Goal: Book appointment/travel/reservation

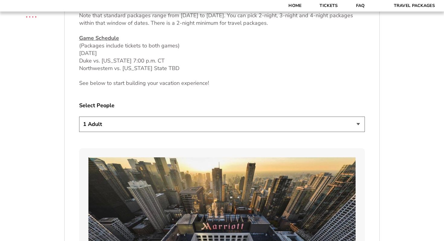
scroll to position [311, 0]
click at [356, 124] on select "1 Adult 2 Adults 3 Adults 4 Adults 2 Adults + 1 Child 2 Adults + 2 Children 2 A…" at bounding box center [222, 123] width 286 height 15
select select "2 Adults + 3 Children"
click at [79, 116] on select "1 Adult 2 Adults 3 Adults 4 Adults 2 Adults + 1 Child 2 Adults + 2 Children 2 A…" at bounding box center [222, 123] width 286 height 15
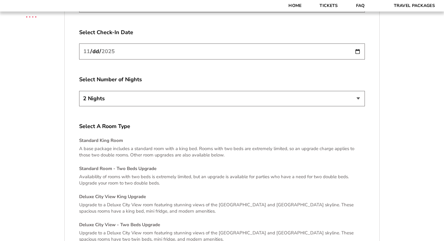
scroll to position [1131, 0]
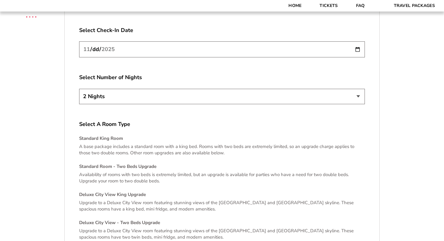
click at [156, 163] on h4 "Standard Room - Two Beds Upgrade" at bounding box center [222, 166] width 286 height 6
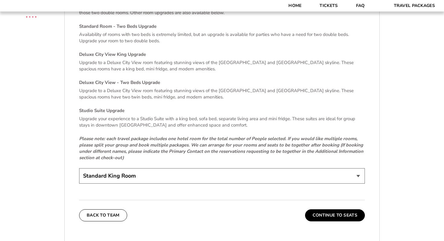
scroll to position [1272, 0]
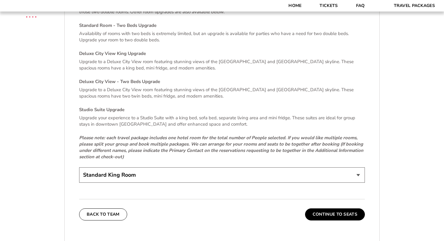
click at [359, 168] on select "Standard King Room Standard Room - Two Beds Upgrade (+$30 per night) Deluxe Cit…" at bounding box center [222, 174] width 286 height 15
select select "Standard Room - Two Beds Upgrade"
click at [79, 167] on select "Standard King Room Standard Room - Two Beds Upgrade (+$30 per night) Deluxe Cit…" at bounding box center [222, 174] width 286 height 15
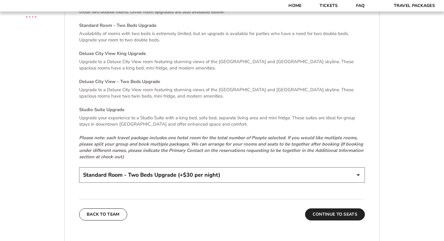
click at [345, 208] on button "Continue To Seats" at bounding box center [335, 214] width 60 height 12
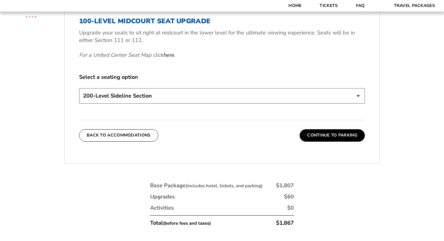
scroll to position [293, 0]
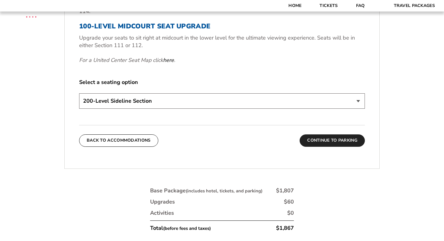
click at [343, 142] on button "Continue To Parking" at bounding box center [332, 140] width 65 height 12
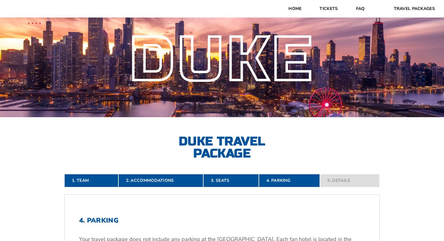
scroll to position [0, 0]
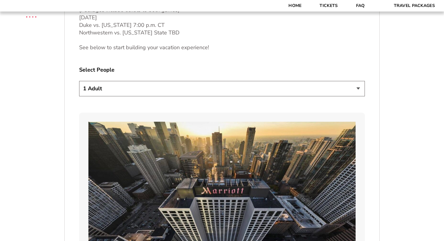
scroll to position [348, 0]
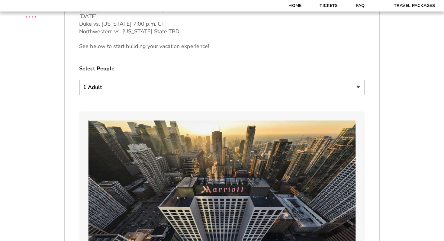
click at [266, 87] on select "1 Adult 2 Adults 3 Adults 4 Adults 2 Adults + 1 Child 2 Adults + 2 Children 2 A…" at bounding box center [222, 87] width 286 height 15
select select "3 Adults"
click at [79, 80] on select "1 Adult 2 Adults 3 Adults 4 Adults 2 Adults + 1 Child 2 Adults + 2 Children 2 A…" at bounding box center [222, 87] width 286 height 15
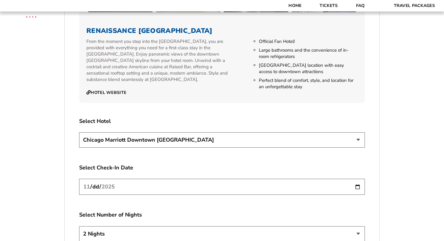
scroll to position [994, 0]
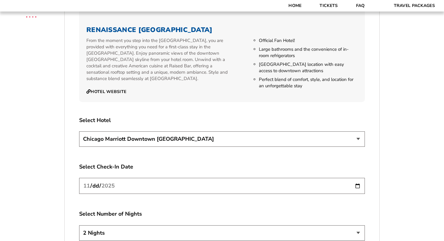
click at [300, 132] on select "Chicago Marriott Downtown Magnificent Mile Renaissance Chicago Downtown Hotel" at bounding box center [222, 138] width 286 height 15
select select "21326"
click at [79, 131] on select "Chicago Marriott Downtown Magnificent Mile Renaissance Chicago Downtown Hotel" at bounding box center [222, 138] width 286 height 15
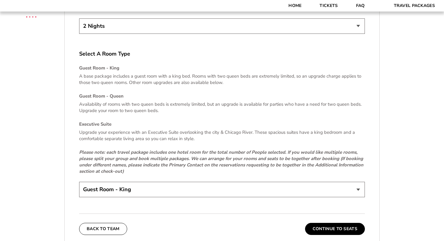
scroll to position [1206, 0]
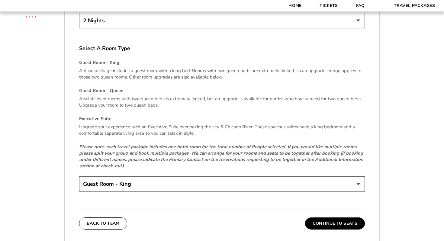
click at [299, 176] on select "Guest Room - King Guest Room - Queen (+$95 per night) Executive Suite (+$315 pe…" at bounding box center [222, 183] width 286 height 15
select select "Guest Room - Queen"
click at [79, 176] on select "Guest Room - King Guest Room - Queen (+$95 per night) Executive Suite (+$315 pe…" at bounding box center [222, 183] width 286 height 15
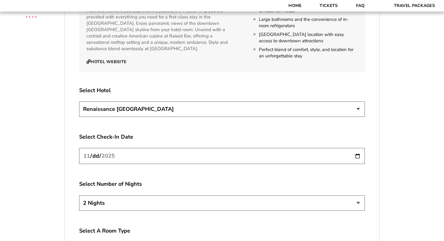
scroll to position [1018, 0]
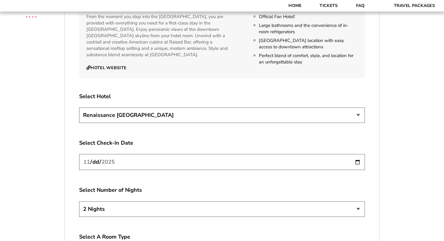
click at [357, 111] on select "Chicago Marriott Downtown Magnificent Mile Renaissance Chicago Downtown Hotel" at bounding box center [222, 115] width 286 height 15
click at [79, 108] on select "Chicago Marriott Downtown Magnificent Mile Renaissance Chicago Downtown Hotel" at bounding box center [222, 115] width 286 height 15
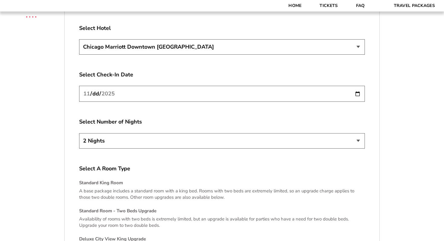
scroll to position [1086, 0]
click at [349, 44] on select "Chicago Marriott Downtown Magnificent Mile Renaissance Chicago Downtown Hotel" at bounding box center [222, 47] width 286 height 15
select select "21326"
click at [79, 40] on select "Chicago Marriott Downtown Magnificent Mile Renaissance Chicago Downtown Hotel" at bounding box center [222, 47] width 286 height 15
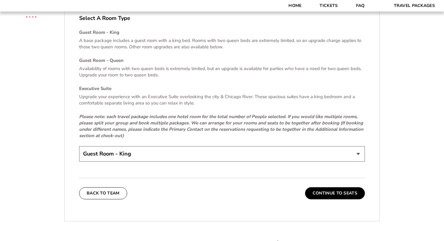
scroll to position [1245, 0]
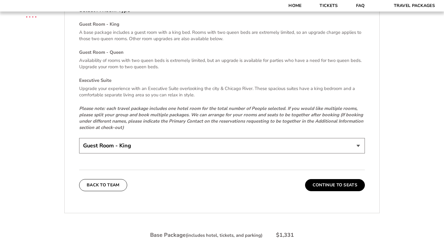
click at [344, 140] on select "Guest Room - King Guest Room - Queen (+$95 per night) Executive Suite (+$315 pe…" at bounding box center [222, 145] width 286 height 15
select select "Guest Room - Queen"
click at [79, 138] on select "Guest Room - King Guest Room - Queen (+$95 per night) Executive Suite (+$315 pe…" at bounding box center [222, 145] width 286 height 15
click at [346, 181] on button "Continue To Seats" at bounding box center [335, 185] width 60 height 12
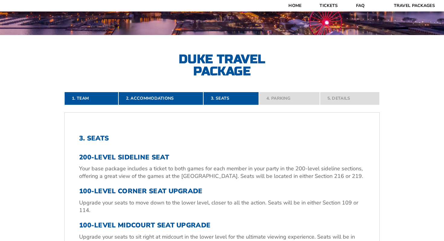
scroll to position [93, 0]
